Goal: Information Seeking & Learning: Learn about a topic

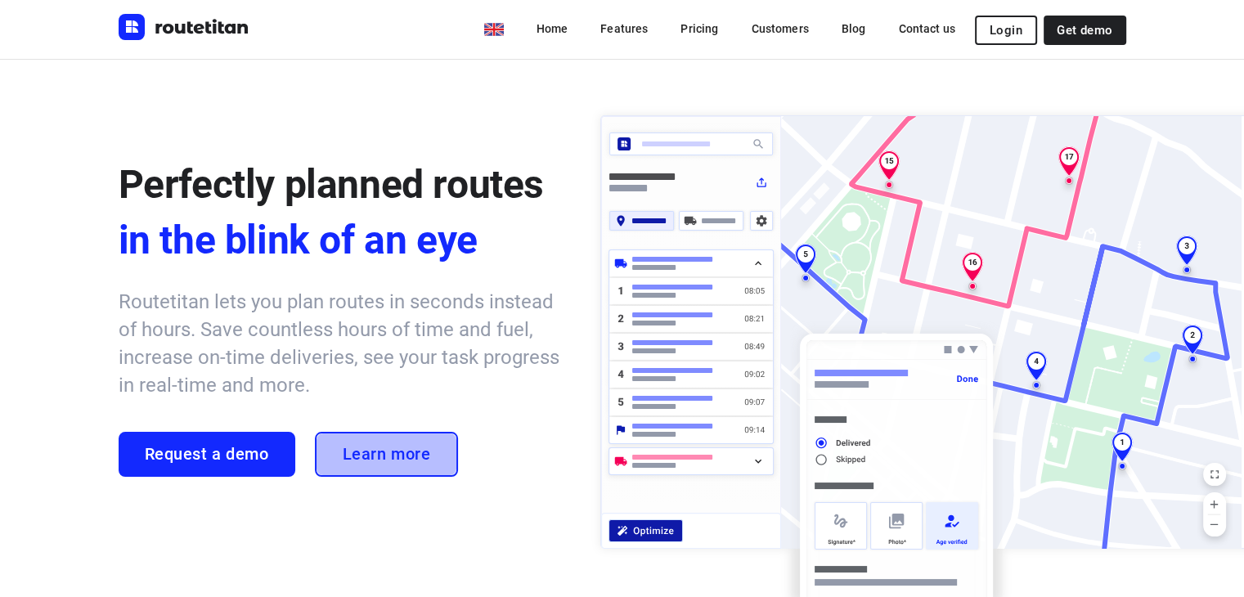
click at [366, 450] on span "Learn more" at bounding box center [387, 454] width 88 height 19
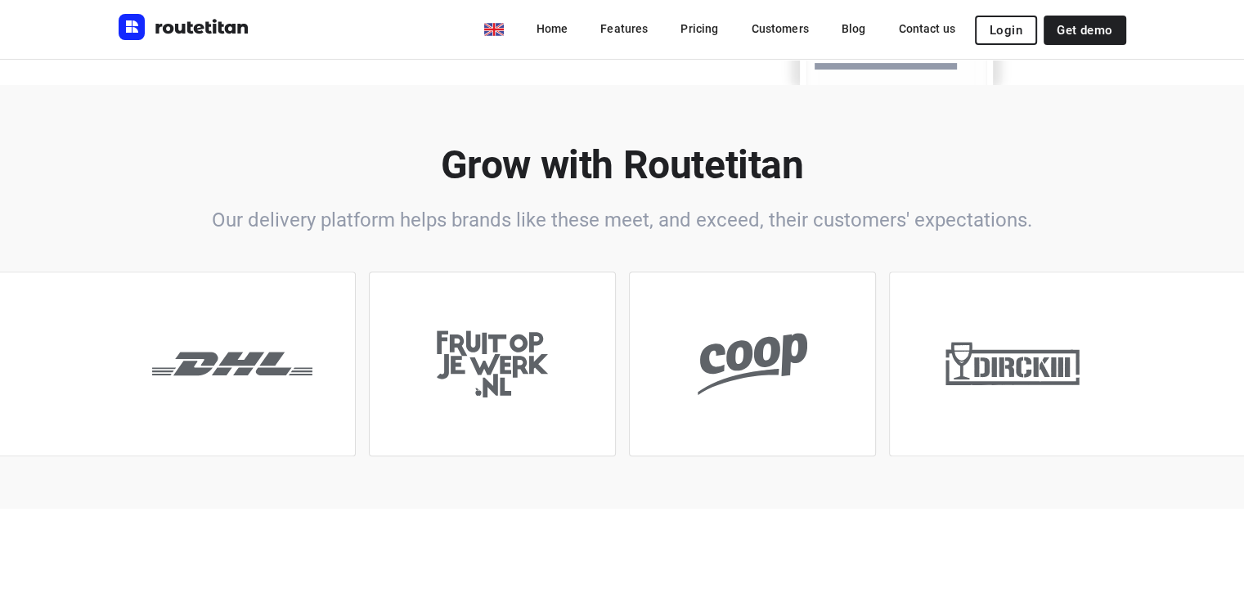
scroll to position [206, 0]
